Goal: Information Seeking & Learning: Learn about a topic

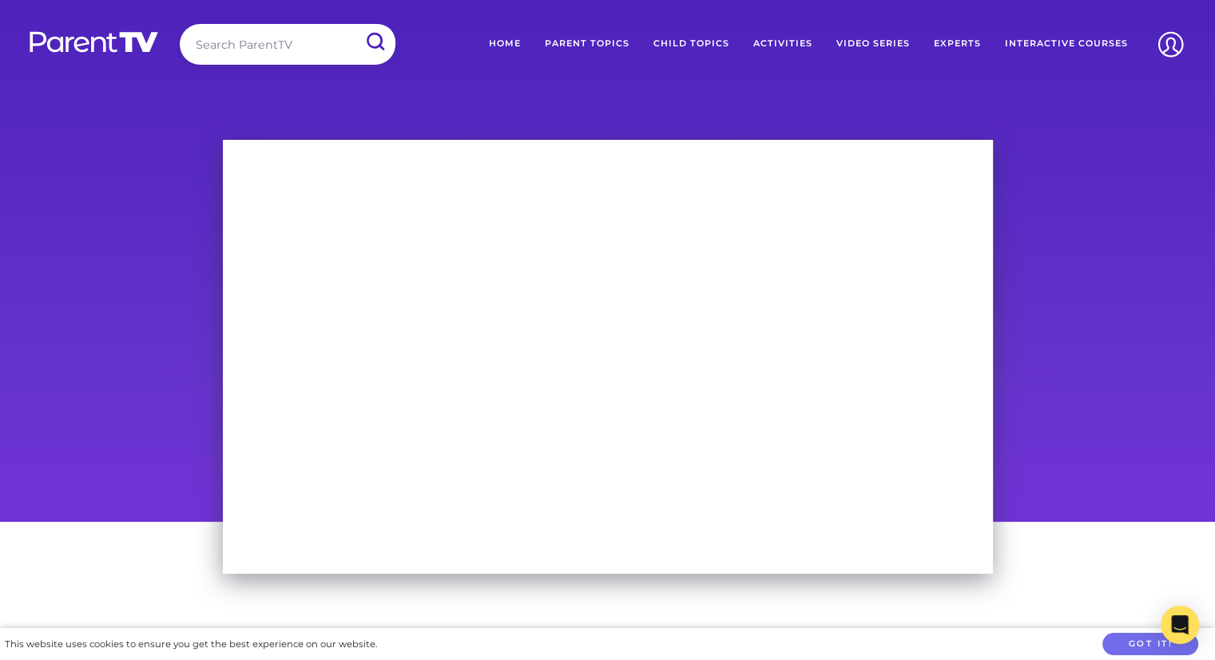
click at [245, 43] on input "search" at bounding box center [288, 44] width 216 height 41
type input "screen time"
click at [354, 24] on input "submit" at bounding box center [375, 42] width 42 height 36
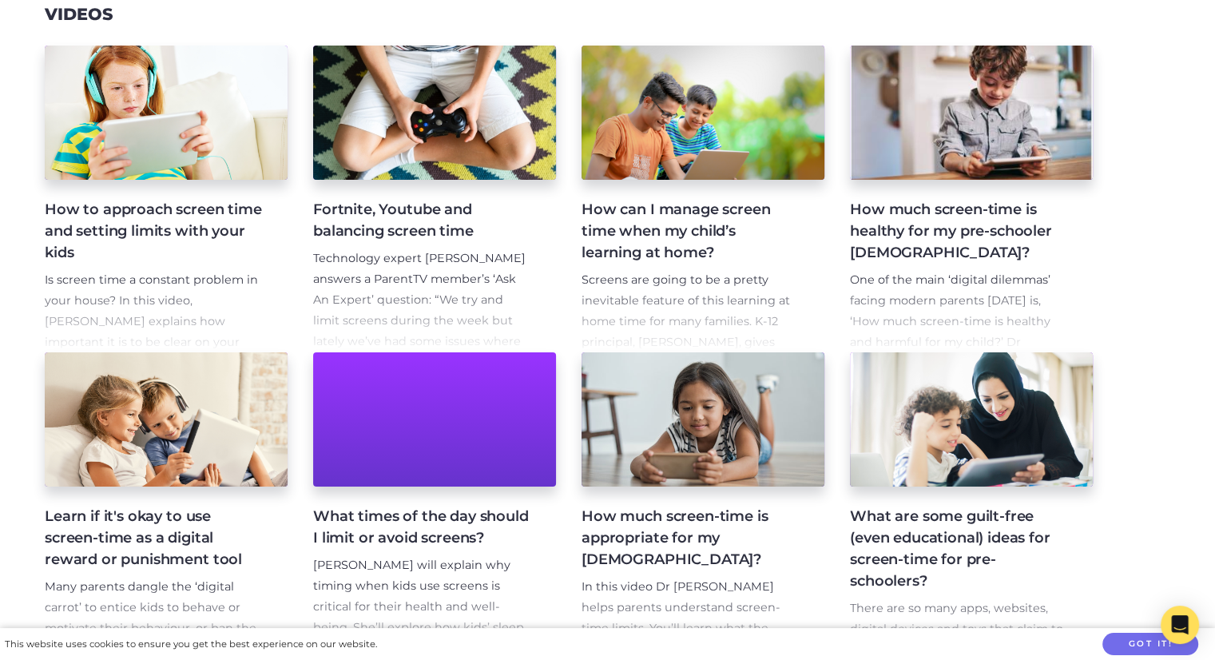
scroll to position [319, 0]
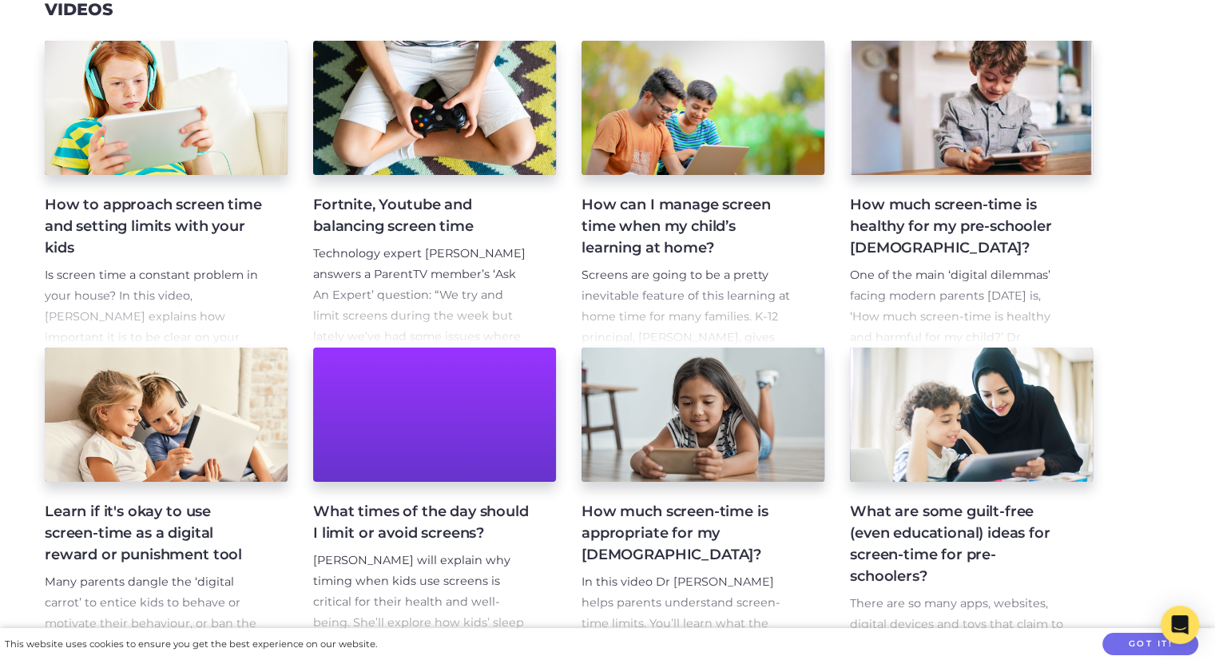
click at [1002, 218] on h4 "How much screen-time is healthy for my pre-schooler [DEMOGRAPHIC_DATA]?" at bounding box center [958, 226] width 217 height 65
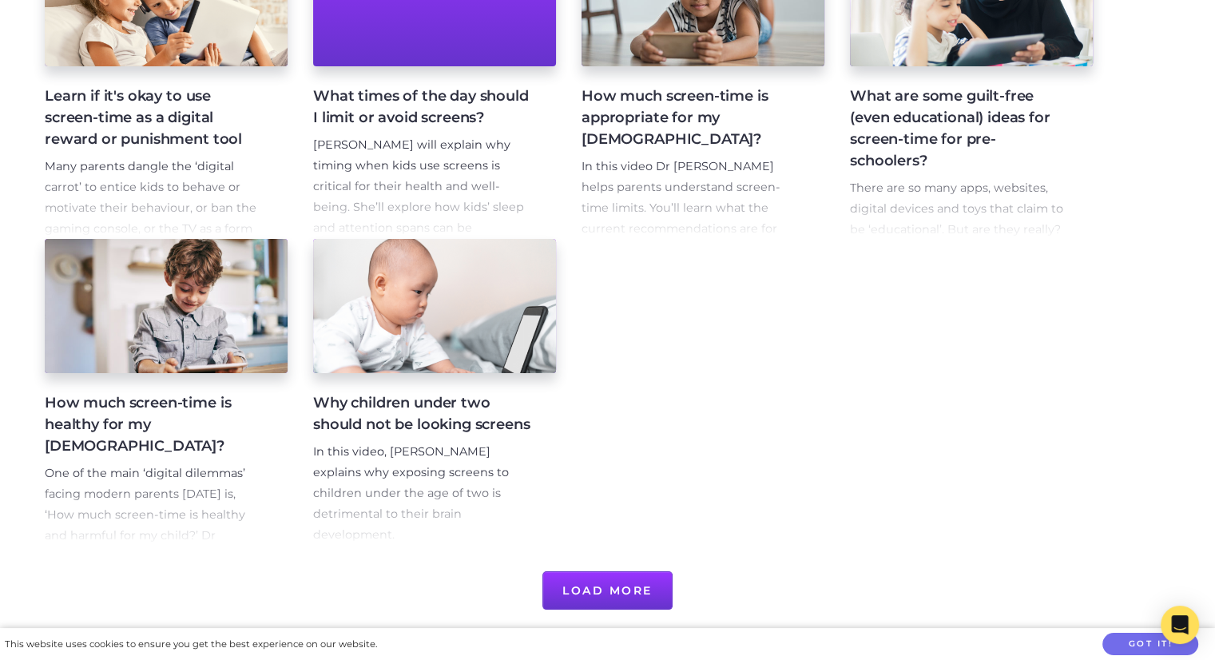
scroll to position [740, 0]
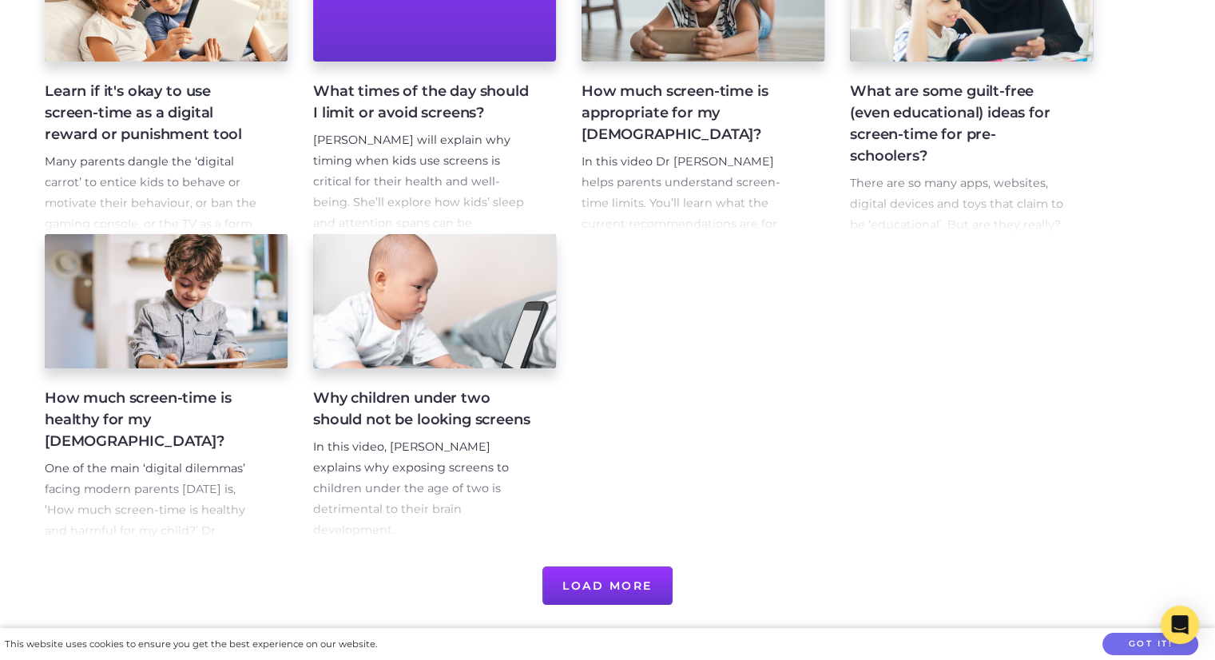
click at [433, 395] on h4 "Why children under two should not be looking screens" at bounding box center [421, 408] width 217 height 43
